Goal: Task Accomplishment & Management: Use online tool/utility

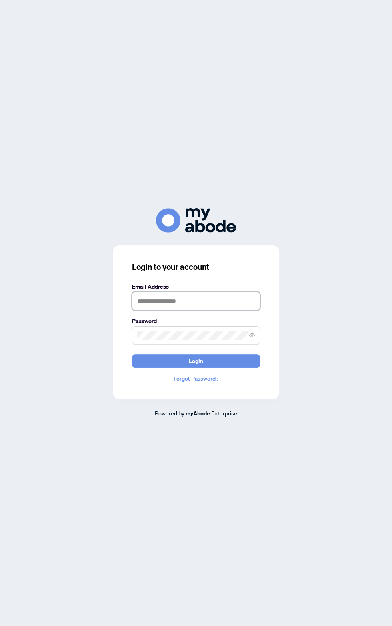
type input "**********"
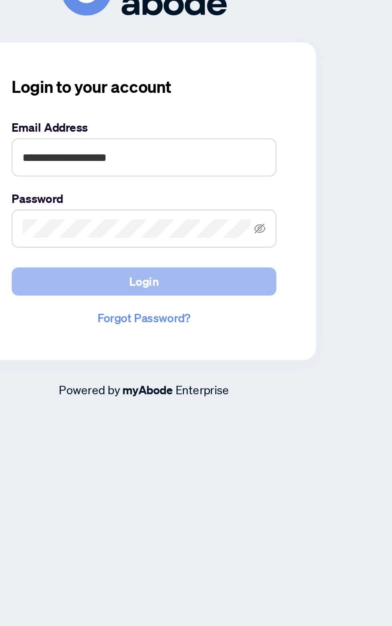
click at [205, 368] on button "Login" at bounding box center [196, 361] width 128 height 14
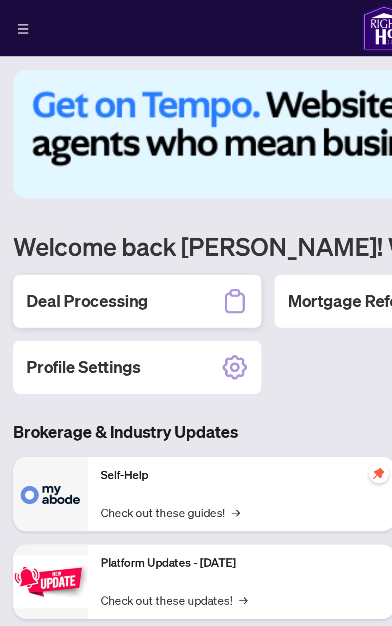
click at [66, 150] on h2 "Deal Processing" at bounding box center [42, 145] width 59 height 11
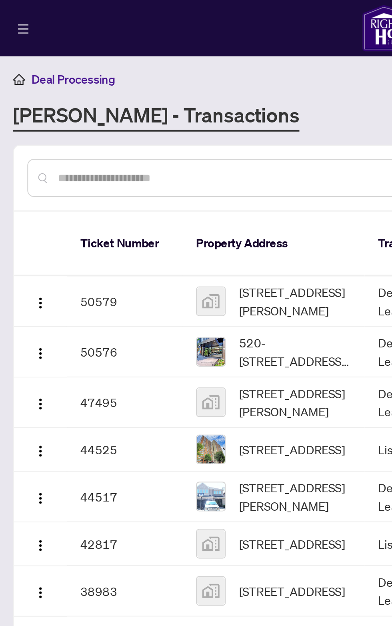
click at [51, 138] on td "50579" at bounding box center [60, 146] width 56 height 24
click at [20, 143] on img "button" at bounding box center [19, 146] width 6 height 6
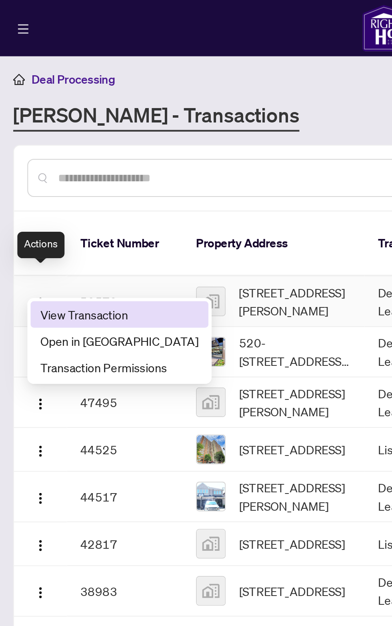
click at [61, 151] on span "View Transaction" at bounding box center [58, 152] width 76 height 9
